Goal: Information Seeking & Learning: Check status

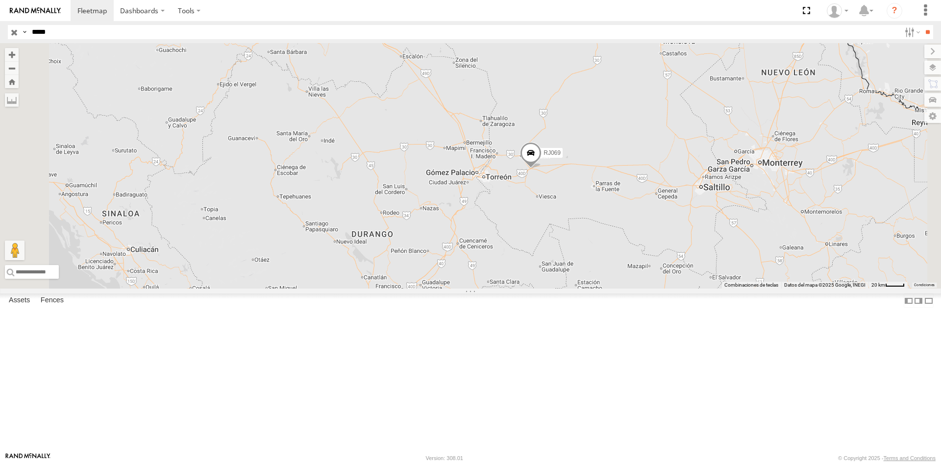
click at [118, 35] on input "*****" at bounding box center [464, 32] width 873 height 14
paste input "text"
click at [923, 39] on input "**" at bounding box center [927, 32] width 11 height 14
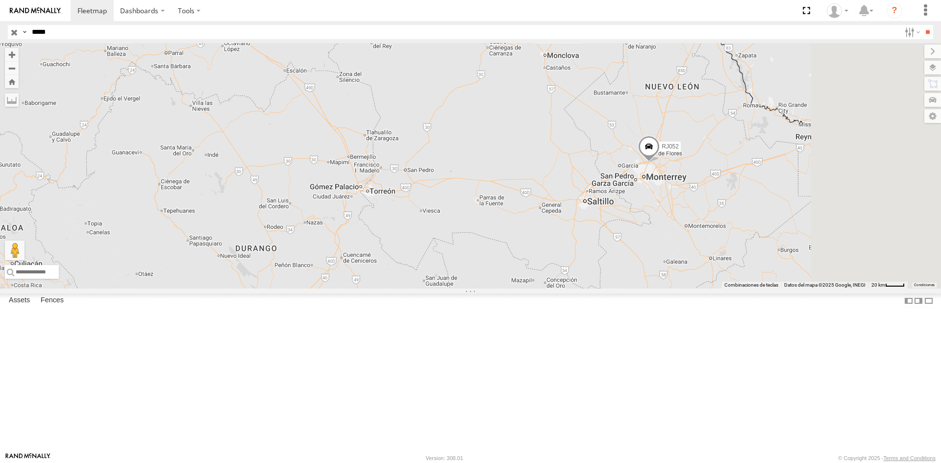
drag, startPoint x: 809, startPoint y: 238, endPoint x: 418, endPoint y: 242, distance: 391.3
click at [418, 242] on div "RJ052" at bounding box center [470, 166] width 941 height 246
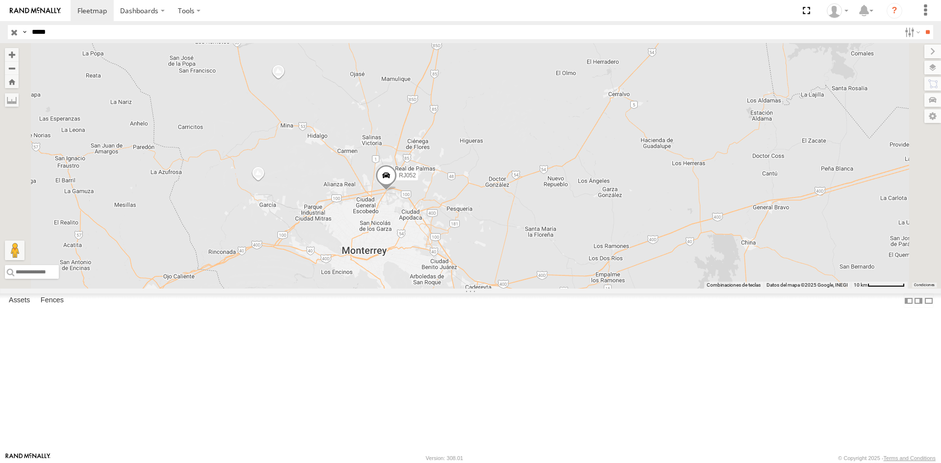
click at [397, 191] on span at bounding box center [387, 178] width 22 height 26
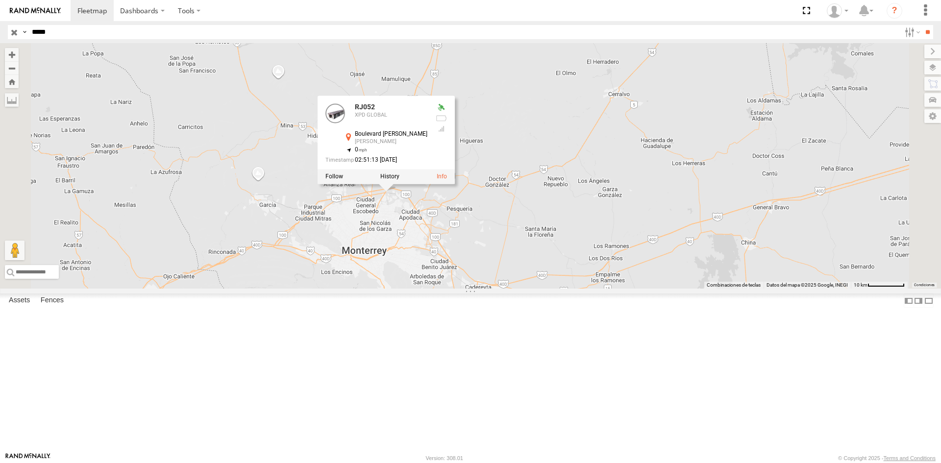
drag, startPoint x: 506, startPoint y: 221, endPoint x: 25, endPoint y: 214, distance: 480.6
drag, startPoint x: 25, startPoint y: 214, endPoint x: 487, endPoint y: 129, distance: 469.1
click at [487, 129] on div "RJ052 RJ052 XPD GLOBAL Boulevard [PERSON_NAME] [PERSON_NAME] 25.83519 , -100.25…" at bounding box center [470, 166] width 941 height 246
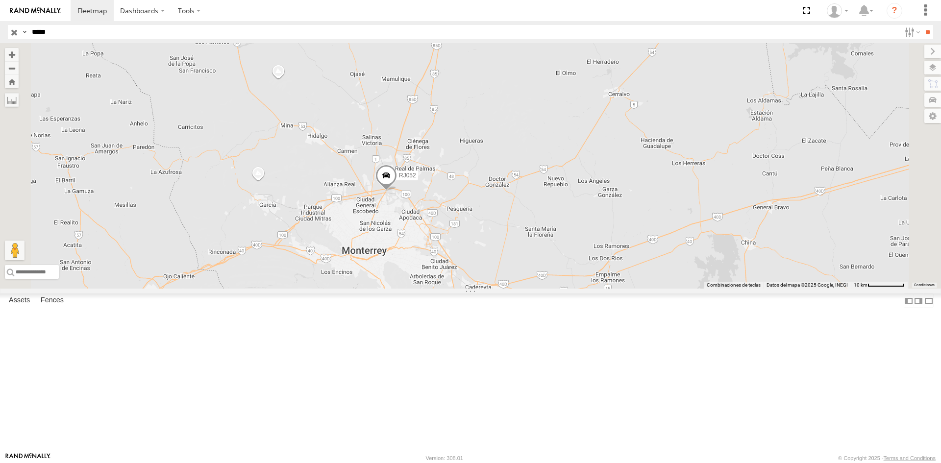
click at [397, 191] on span at bounding box center [387, 178] width 22 height 26
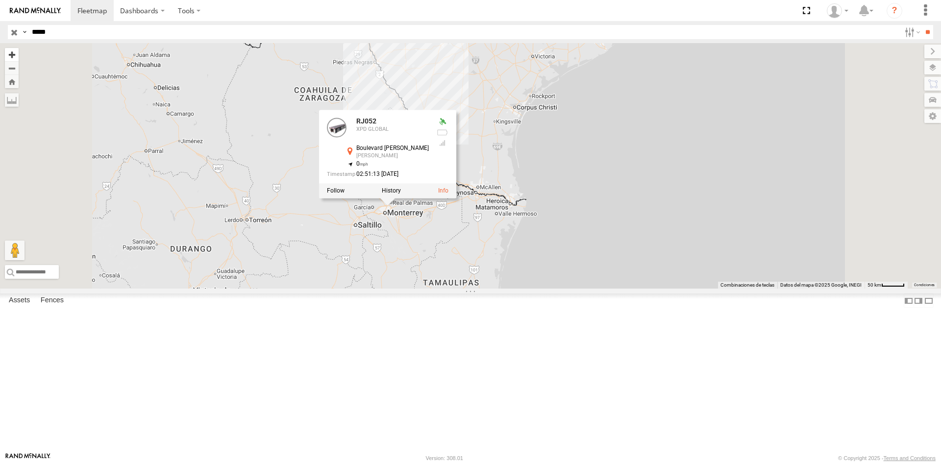
click at [19, 55] on button "Zoom in" at bounding box center [12, 54] width 14 height 13
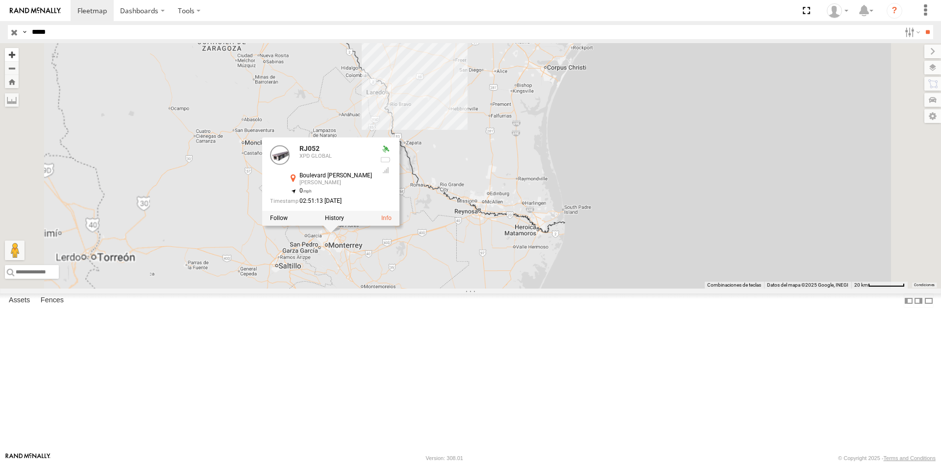
click at [19, 55] on button "Zoom in" at bounding box center [12, 54] width 14 height 13
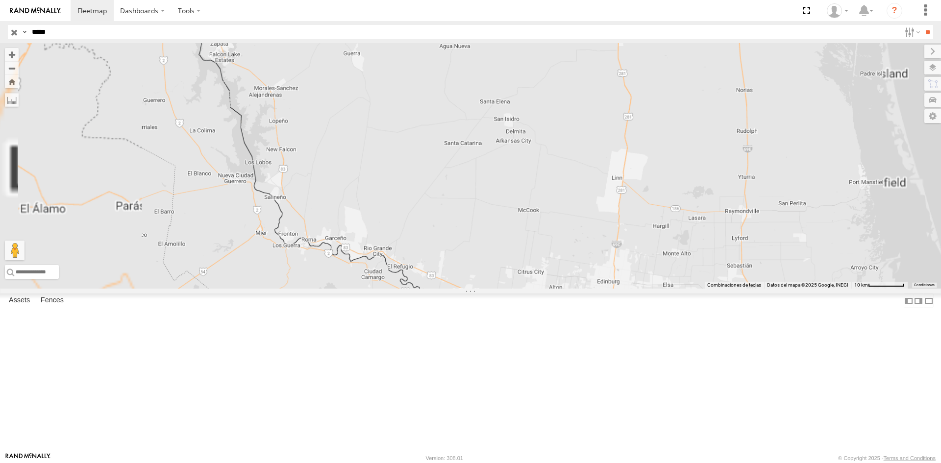
drag, startPoint x: 398, startPoint y: 282, endPoint x: 529, endPoint y: 243, distance: 136.8
click at [540, 239] on div "RJ052 RJ052 XPD GLOBAL Boulevard [PERSON_NAME] [PERSON_NAME] 25.83519 , -100.25…" at bounding box center [470, 166] width 941 height 246
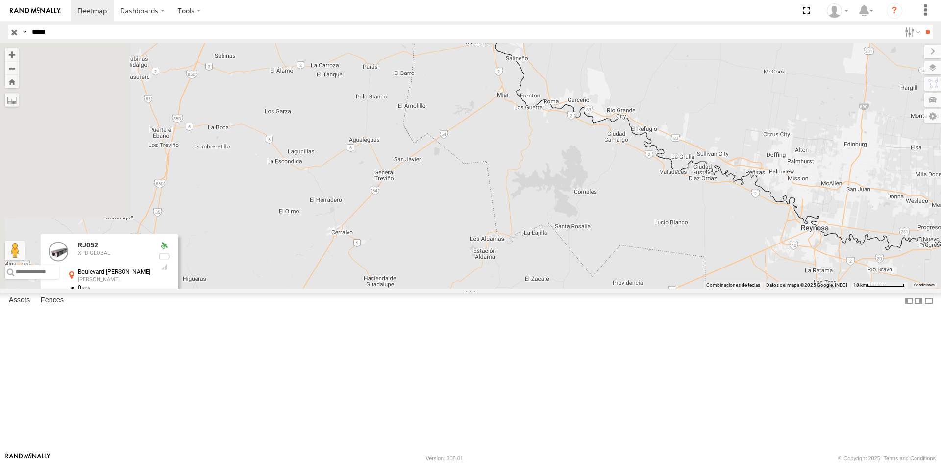
drag, startPoint x: 426, startPoint y: 330, endPoint x: 500, endPoint y: 235, distance: 120.2
click at [507, 232] on div "RJ052 RJ052 XPD GLOBAL Boulevard [PERSON_NAME] [PERSON_NAME] 25.83519 , -100.25…" at bounding box center [470, 166] width 941 height 246
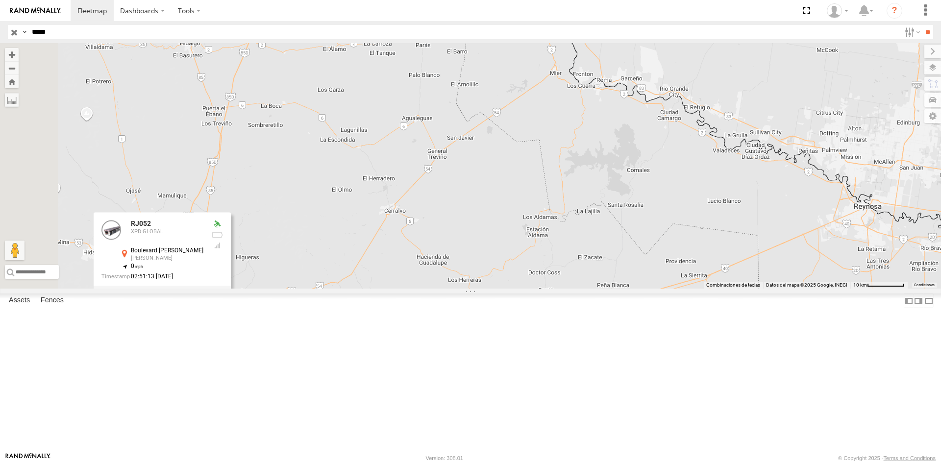
drag, startPoint x: 439, startPoint y: 281, endPoint x: 570, endPoint y: 207, distance: 151.1
click at [574, 207] on div "RJ052 RJ052 XPD GLOBAL Boulevard [PERSON_NAME] [PERSON_NAME] 25.83519 , -100.25…" at bounding box center [470, 166] width 941 height 246
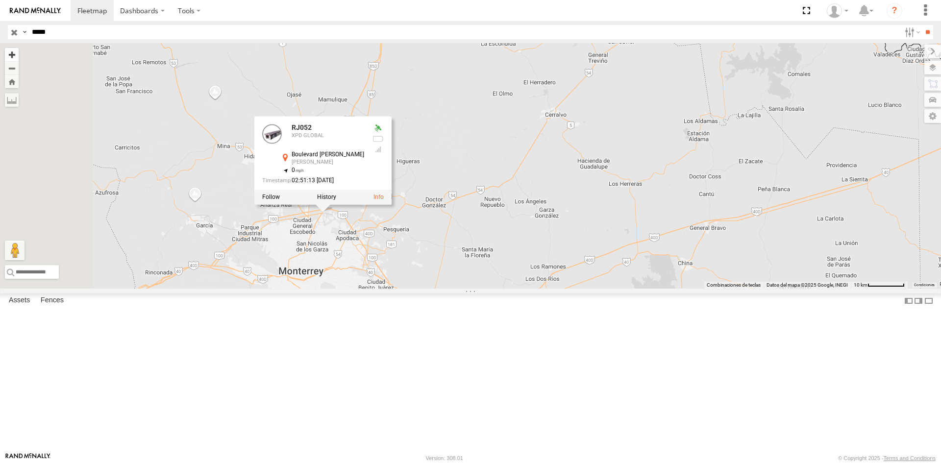
click at [19, 59] on button "Zoom in" at bounding box center [12, 54] width 14 height 13
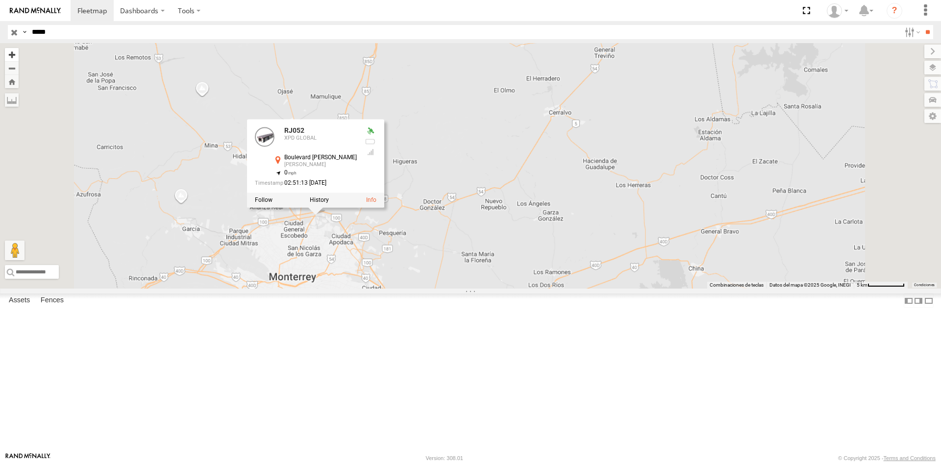
click at [19, 58] on button "Zoom in" at bounding box center [12, 54] width 14 height 13
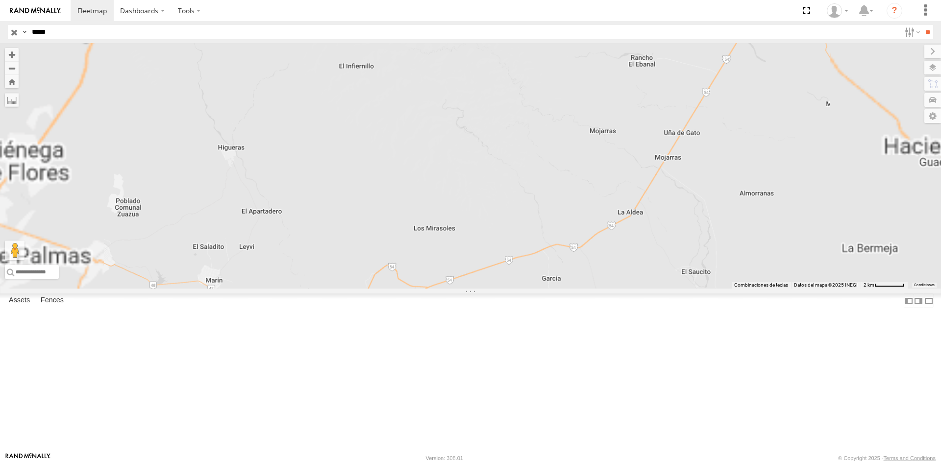
drag, startPoint x: 372, startPoint y: 254, endPoint x: 507, endPoint y: 219, distance: 138.8
click at [494, 224] on div "RJ052 RJ052 XPD GLOBAL Boulevard [PERSON_NAME] [PERSON_NAME] 25.83519 , -100.25…" at bounding box center [470, 166] width 941 height 246
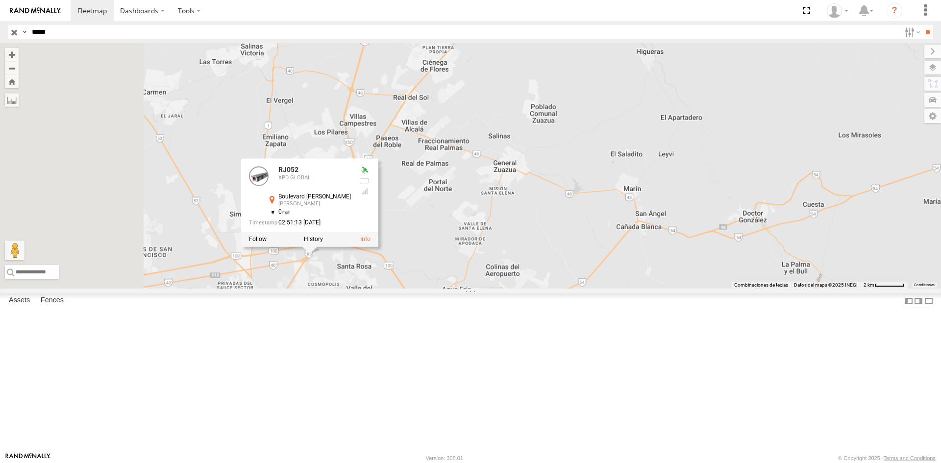
drag, startPoint x: 372, startPoint y: 245, endPoint x: 480, endPoint y: 232, distance: 109.1
click at [482, 232] on div "RJ052 RJ052 XPD GLOBAL Boulevard [PERSON_NAME] [PERSON_NAME] 25.83519 , -100.25…" at bounding box center [470, 166] width 941 height 246
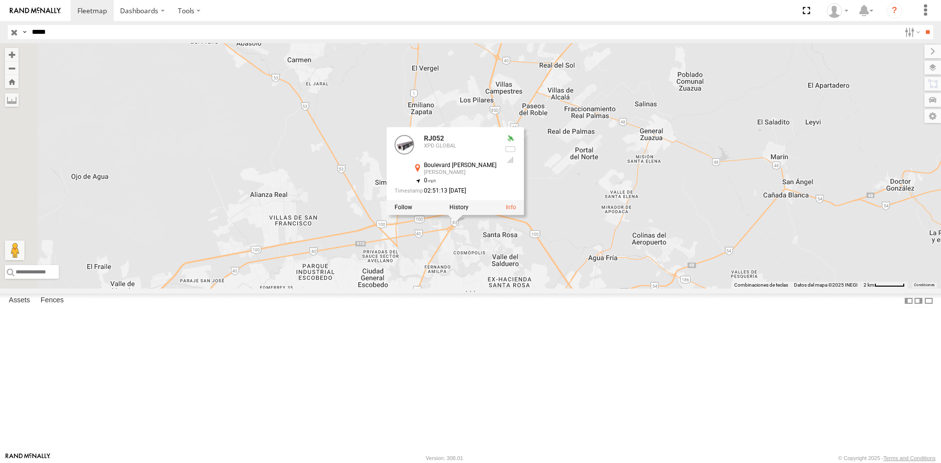
drag, startPoint x: 423, startPoint y: 354, endPoint x: 452, endPoint y: 337, distance: 33.6
click at [452, 289] on div "RJ052 RJ052 XPD GLOBAL Boulevard [PERSON_NAME] [PERSON_NAME] 25.83519 , -100.25…" at bounding box center [470, 166] width 941 height 246
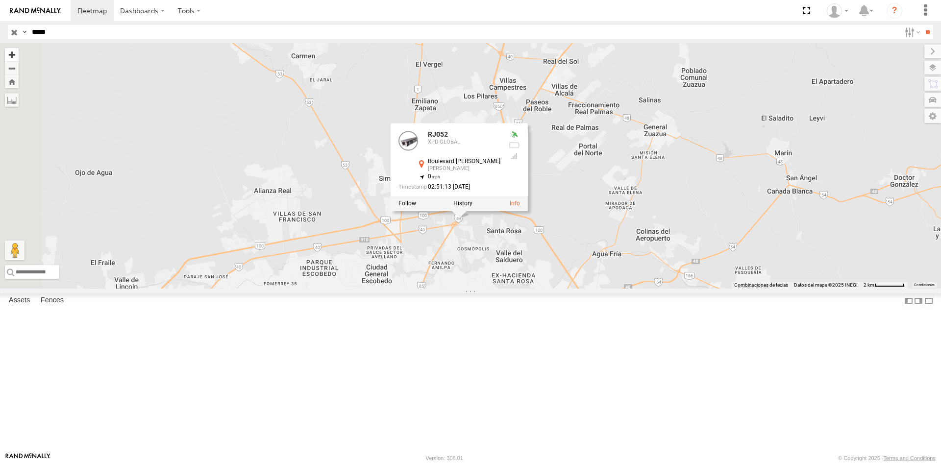
click at [19, 54] on button "Zoom in" at bounding box center [12, 54] width 14 height 13
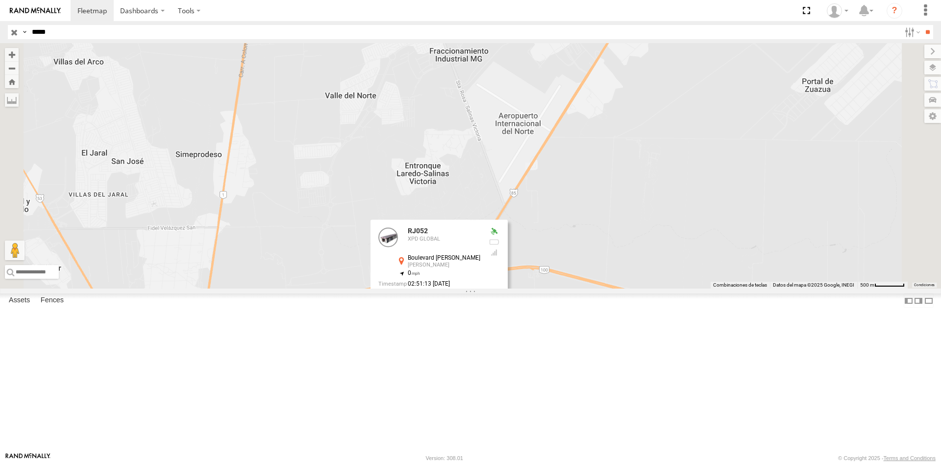
drag, startPoint x: 418, startPoint y: 257, endPoint x: 436, endPoint y: 147, distance: 112.2
click at [436, 147] on div "RJ052 RJ052 XPD GLOBAL Boulevard [PERSON_NAME] [PERSON_NAME] 25.83519 , -100.25…" at bounding box center [470, 166] width 941 height 246
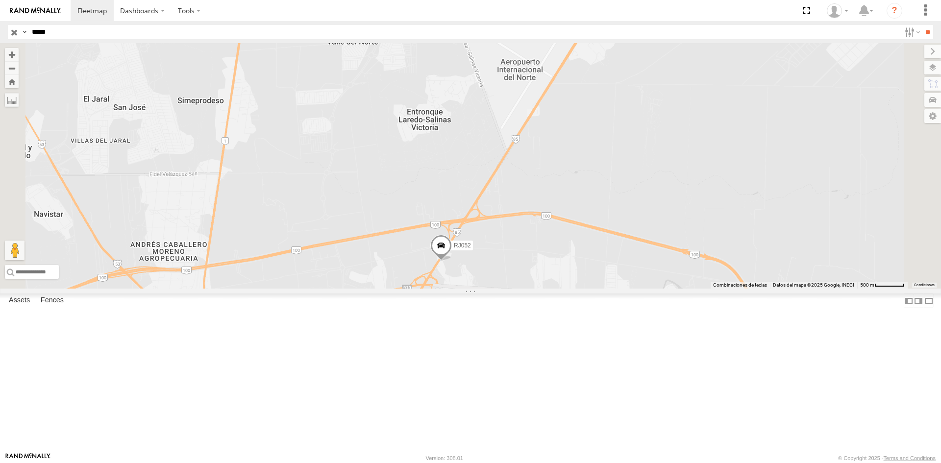
click at [117, 33] on input "*****" at bounding box center [464, 32] width 873 height 14
click at [928, 38] on input "**" at bounding box center [927, 32] width 11 height 14
click at [0, 0] on div "RJ069" at bounding box center [0, 0] width 0 height 0
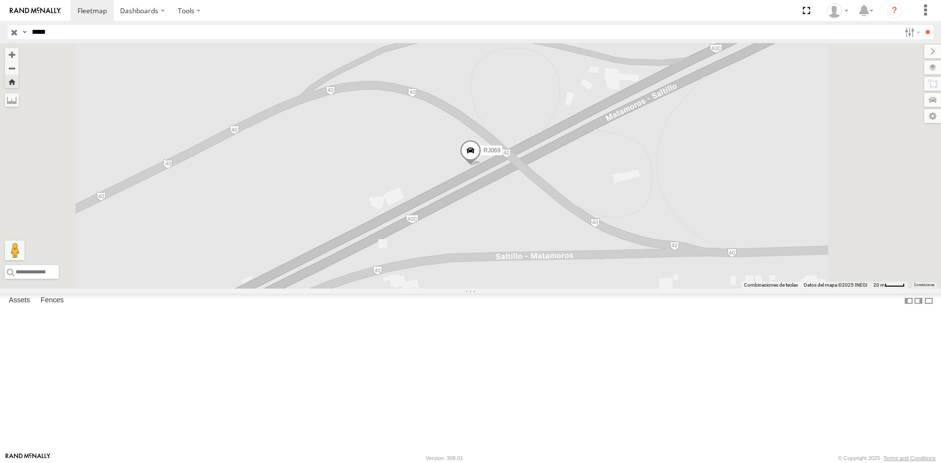
click at [482, 166] on span at bounding box center [471, 153] width 22 height 26
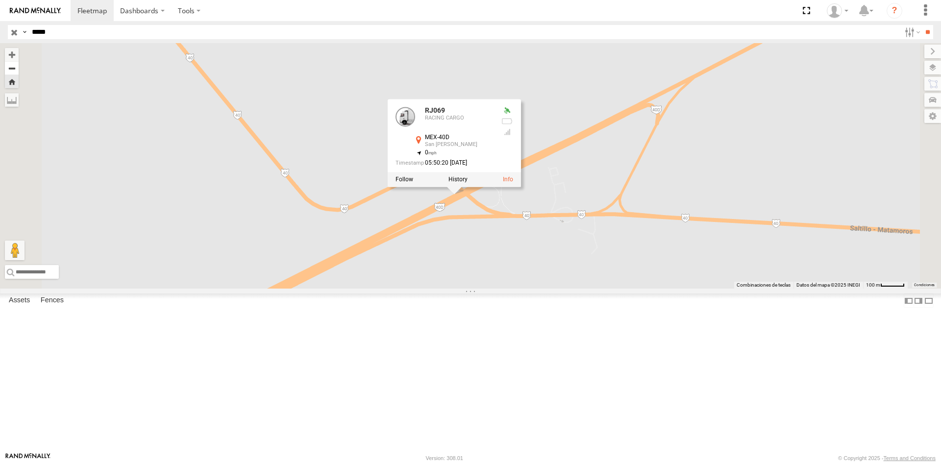
click at [19, 71] on button "Zoom out" at bounding box center [12, 68] width 14 height 14
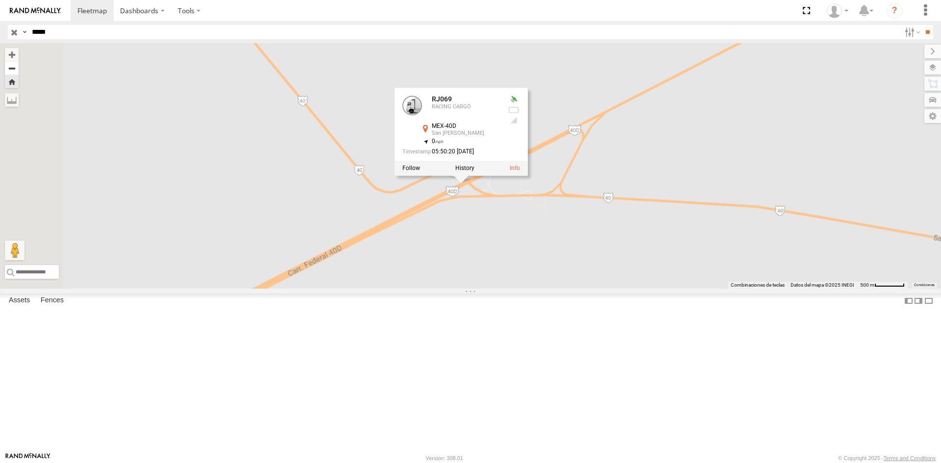
click at [19, 71] on button "Zoom out" at bounding box center [12, 68] width 14 height 14
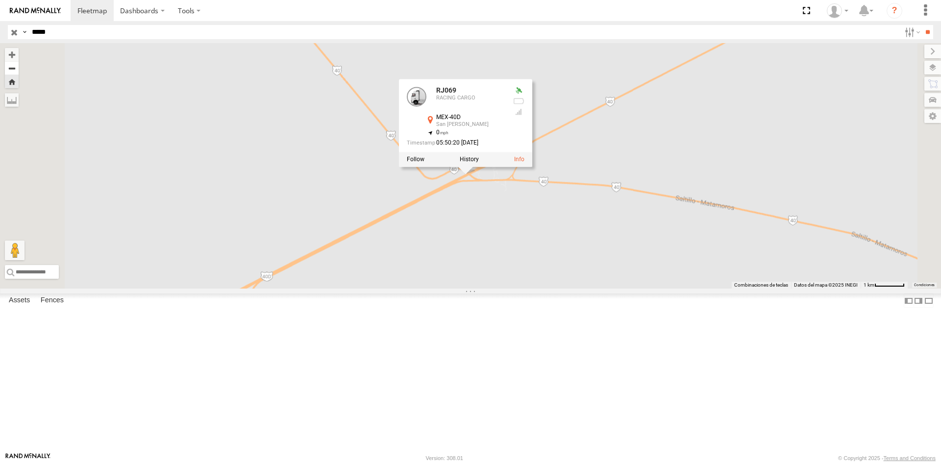
click at [19, 71] on button "Zoom out" at bounding box center [12, 68] width 14 height 14
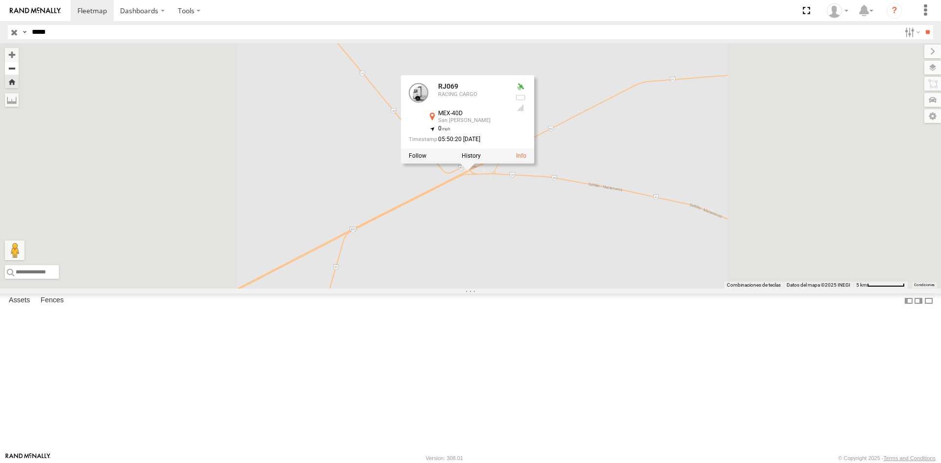
click at [19, 71] on button "Zoom out" at bounding box center [12, 68] width 14 height 14
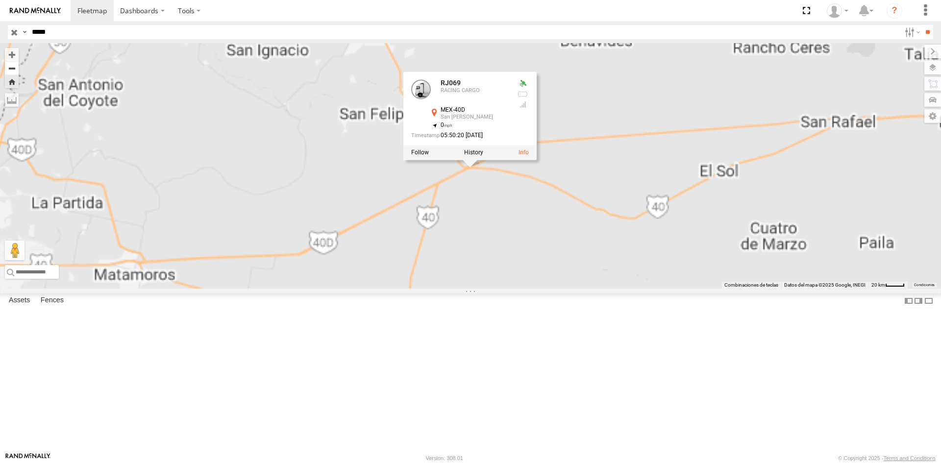
click at [19, 71] on button "Zoom out" at bounding box center [12, 68] width 14 height 14
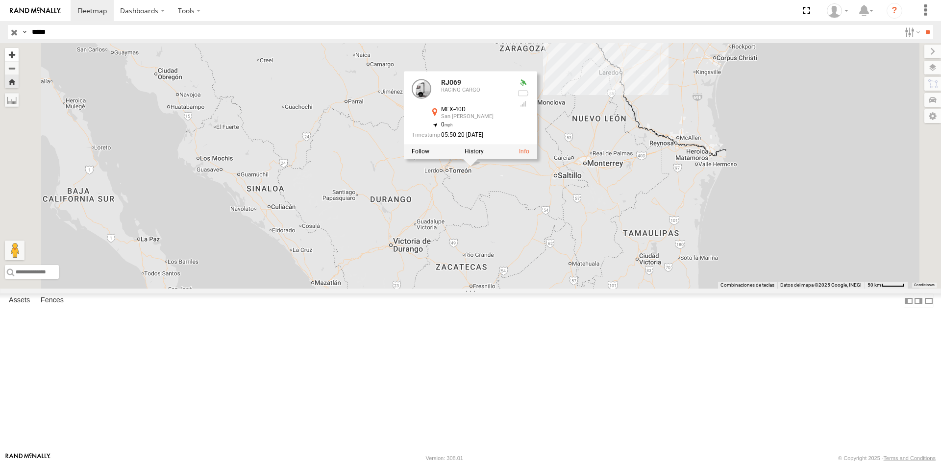
click at [19, 58] on button "Zoom in" at bounding box center [12, 54] width 14 height 13
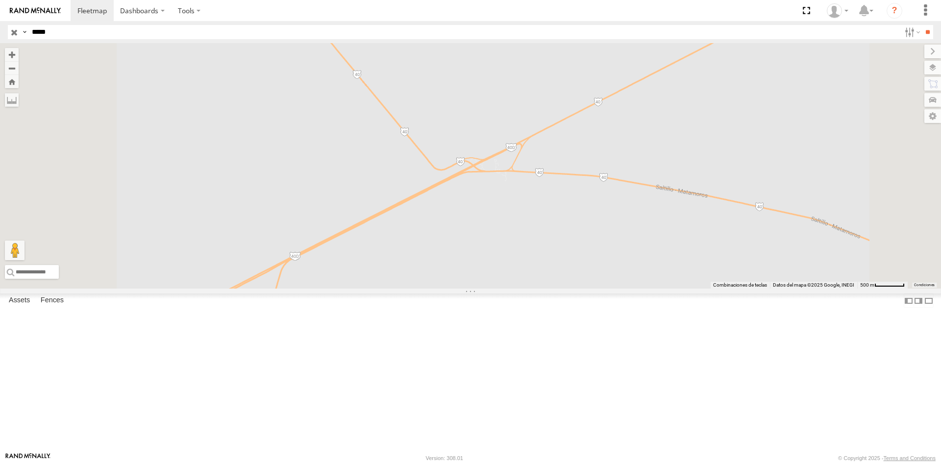
drag, startPoint x: 156, startPoint y: 29, endPoint x: 24, endPoint y: 46, distance: 133.4
click at [24, 46] on body "Dashboards ?" at bounding box center [470, 231] width 941 height 463
paste input "text"
type input "*****"
click at [938, 30] on header "Search Query Asset ID Asset Label Registration Manufacturer Model VIN Job ID" at bounding box center [470, 32] width 941 height 22
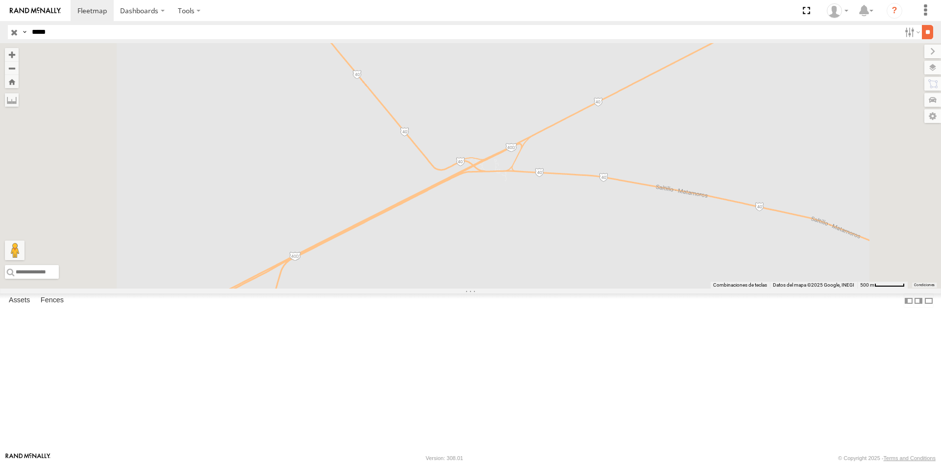
click at [929, 31] on input "**" at bounding box center [927, 32] width 11 height 14
